Goal: Information Seeking & Learning: Learn about a topic

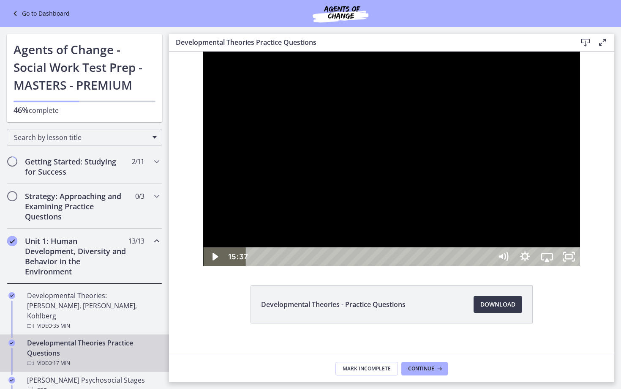
scroll to position [273, 0]
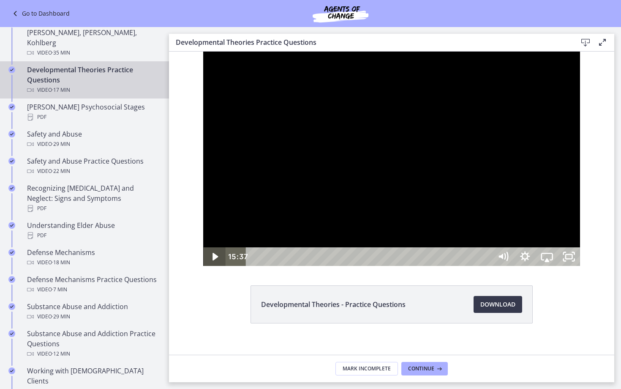
click at [204, 266] on icon "Play Video" at bounding box center [215, 256] width 22 height 19
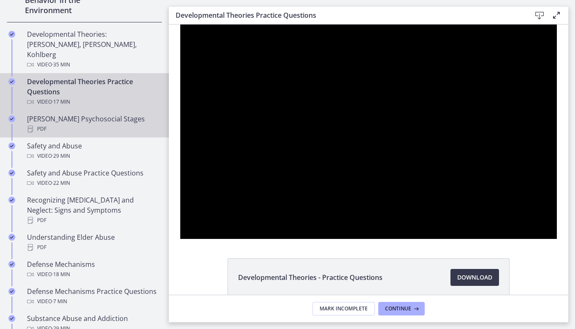
click at [76, 124] on div "PDF" at bounding box center [93, 129] width 132 height 10
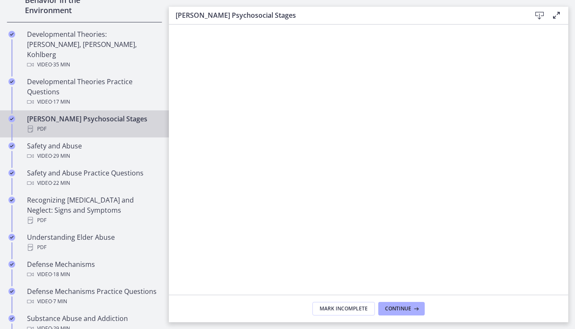
click at [540, 16] on icon at bounding box center [540, 16] width 10 height 10
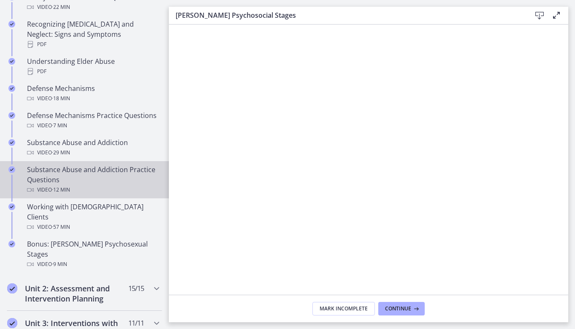
scroll to position [450, 0]
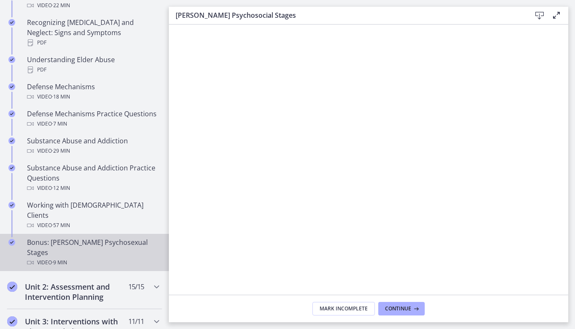
click at [89, 237] on div "Bonus: Freud's Psychosexual Stages Video · 9 min" at bounding box center [93, 252] width 132 height 30
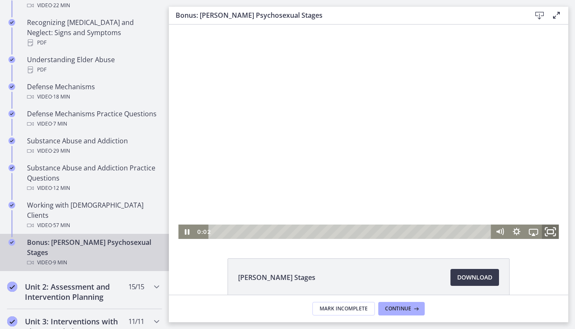
click at [551, 231] on icon "Fullscreen" at bounding box center [551, 231] width 20 height 17
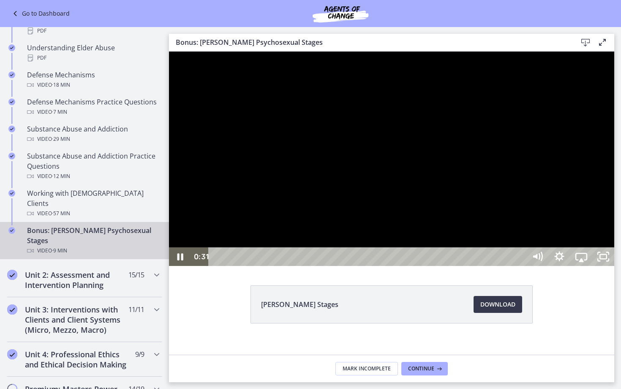
click at [377, 175] on div at bounding box center [391, 159] width 445 height 214
click at [181, 261] on icon "Play Video" at bounding box center [181, 256] width 7 height 9
click at [181, 266] on icon "Pause" at bounding box center [180, 256] width 22 height 19
click at [181, 260] on icon "Play Video" at bounding box center [180, 257] width 5 height 8
click at [322, 266] on div "Playbar" at bounding box center [380, 256] width 326 height 19
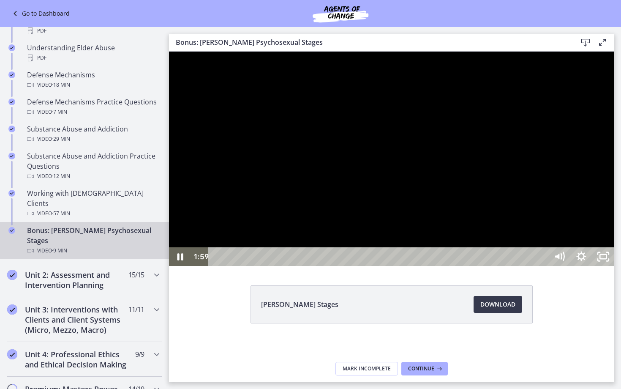
click at [320, 266] on div at bounding box center [391, 159] width 445 height 214
click at [182, 266] on icon "Play Video" at bounding box center [181, 256] width 22 height 19
click at [614, 184] on div at bounding box center [391, 159] width 445 height 214
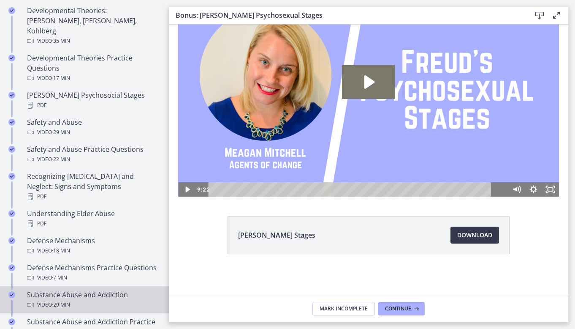
scroll to position [295, 0]
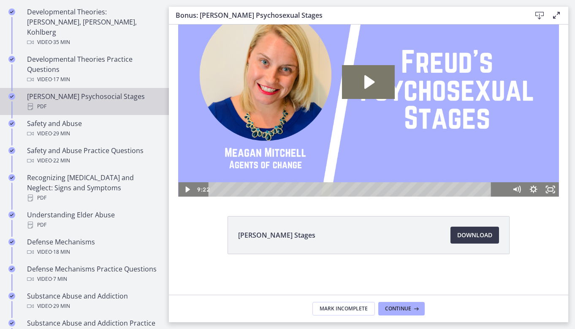
click at [86, 88] on link "Erikson's Psychosocial Stages PDF" at bounding box center [84, 101] width 169 height 27
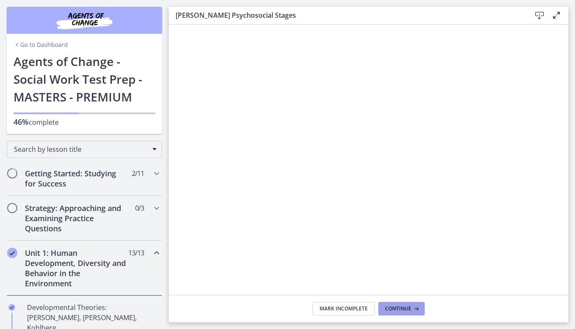
click at [396, 308] on span "Continue" at bounding box center [398, 308] width 26 height 7
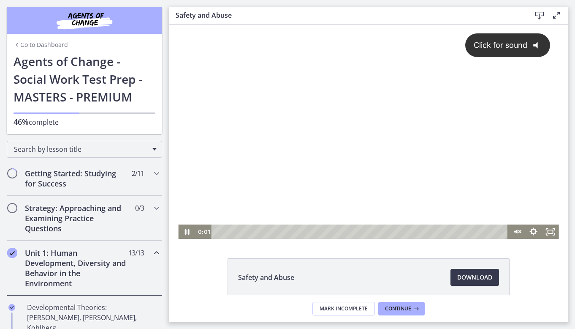
click at [222, 163] on div "Click for sound @keyframes VOLUME_SMALL_WAVE_FLASH { 0% { opacity: 0; } 33% { o…" at bounding box center [368, 124] width 381 height 200
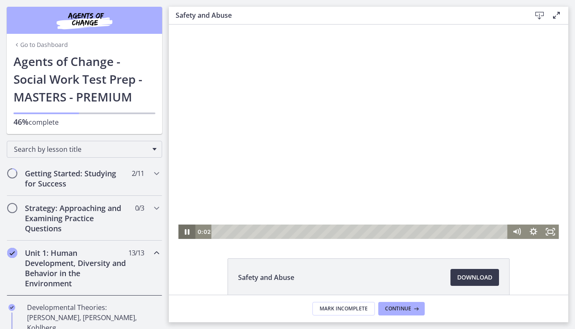
click at [187, 230] on icon "Pause" at bounding box center [186, 231] width 17 height 14
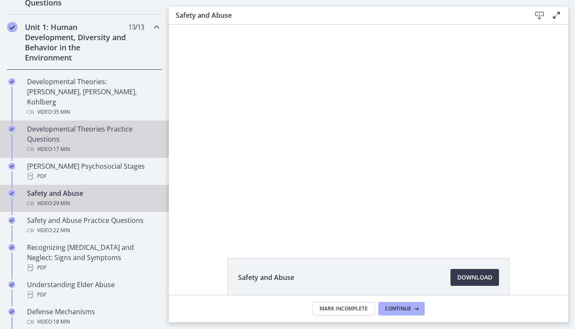
scroll to position [257, 0]
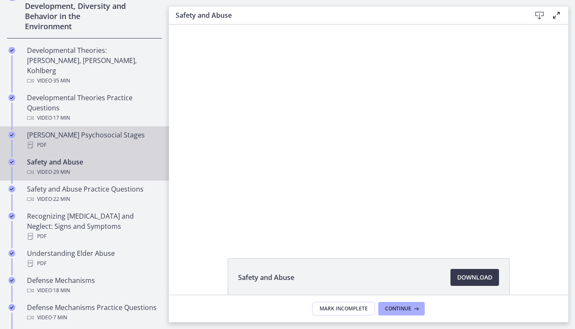
click at [108, 130] on div "Erikson's Psychosocial Stages PDF" at bounding box center [93, 140] width 132 height 20
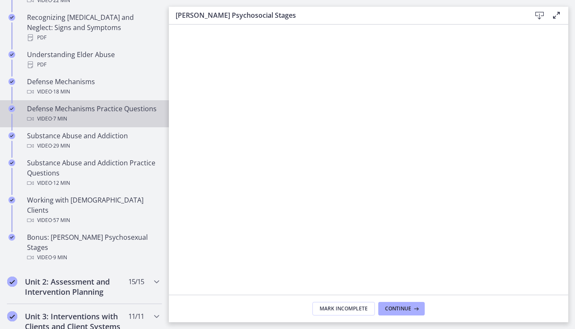
scroll to position [459, 0]
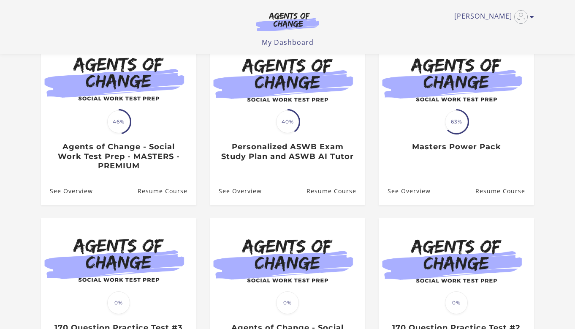
scroll to position [112, 0]
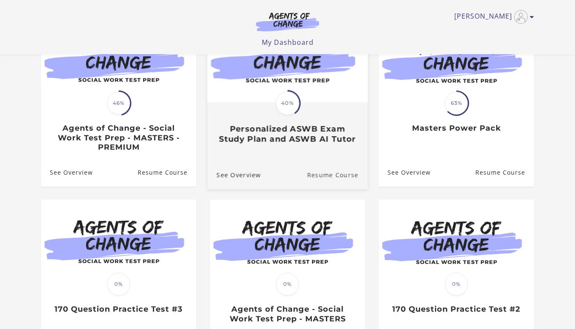
click at [329, 178] on link "Resume Course" at bounding box center [337, 174] width 61 height 28
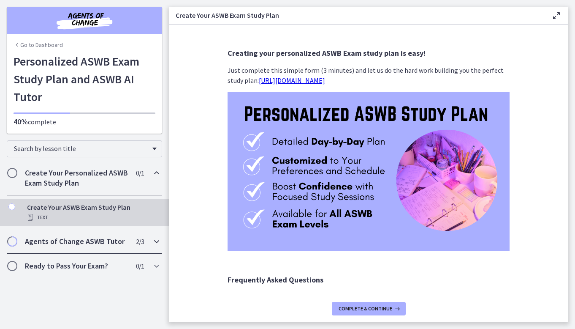
click at [87, 242] on h2 "Agents of Change ASWB Tutor" at bounding box center [76, 241] width 103 height 10
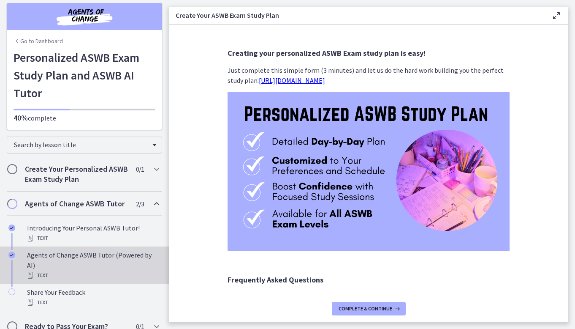
scroll to position [3, 0]
click at [89, 258] on div "Agents of Change ASWB Tutor (Powered by AI) Text" at bounding box center [93, 265] width 132 height 30
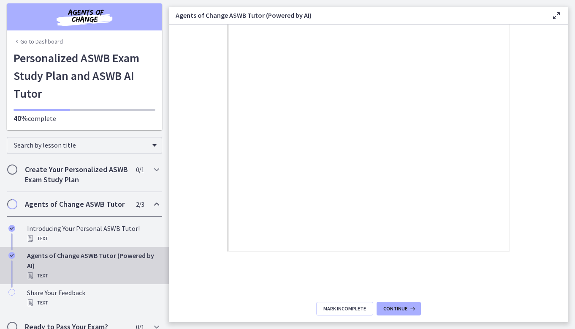
scroll to position [130, 0]
